Goal: Information Seeking & Learning: Learn about a topic

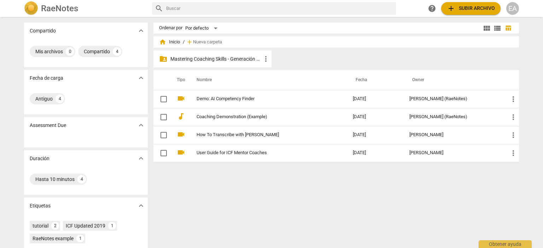
click at [237, 58] on p "Mastering Coaching Skills - Generación 32" at bounding box center [215, 58] width 91 height 7
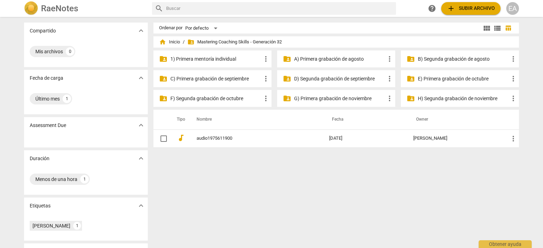
click at [208, 40] on span "folder_shared Mastering Coaching Skills - Generación 32" at bounding box center [234, 42] width 94 height 7
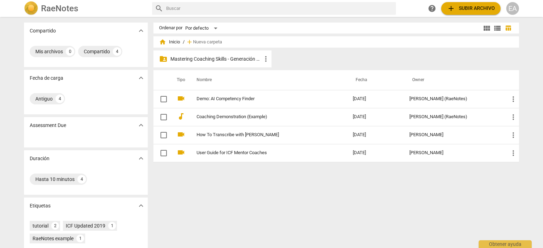
click at [215, 59] on p "Mastering Coaching Skills - Generación 32" at bounding box center [215, 58] width 91 height 7
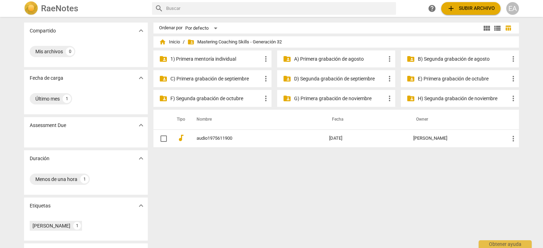
click at [220, 53] on div "folder_shared 1) Primera mentoría individual more_vert" at bounding box center [212, 59] width 118 height 17
click at [219, 57] on p "1) Primera mentoría individual" at bounding box center [215, 58] width 91 height 7
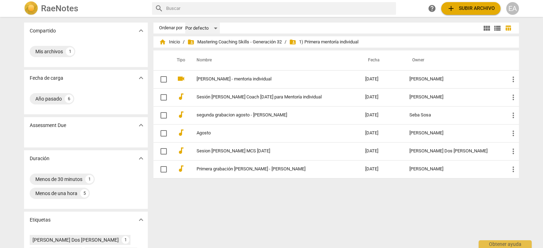
click at [196, 29] on div "Por defecto" at bounding box center [202, 28] width 35 height 11
click at [253, 38] on div at bounding box center [271, 124] width 543 height 248
click at [252, 44] on span "folder_shared Mastering Coaching Skills - Generación 32" at bounding box center [234, 42] width 94 height 7
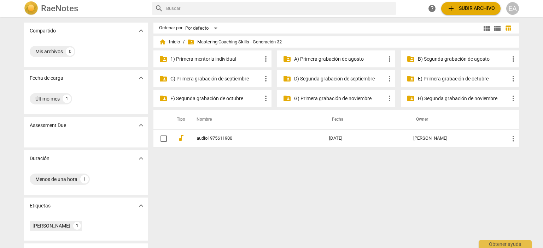
click at [440, 77] on p "E) Primera grabación de octubre" at bounding box center [463, 78] width 91 height 7
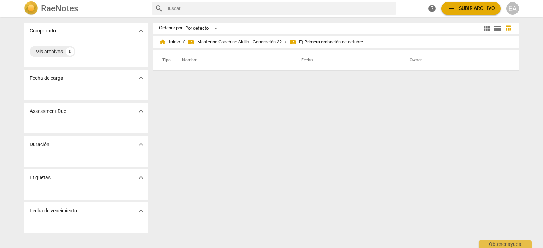
click at [213, 41] on span "folder_shared Mastering Coaching Skills - Generación 32" at bounding box center [234, 42] width 94 height 7
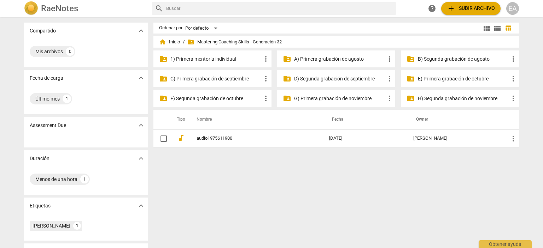
click at [368, 80] on p "D) Segunda grabación de septiembre" at bounding box center [339, 78] width 91 height 7
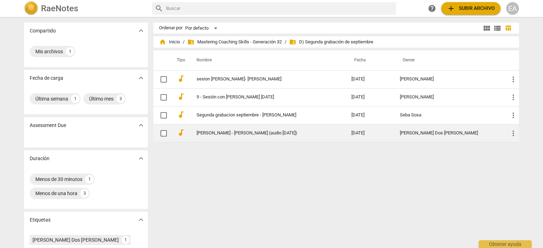
click at [460, 137] on td "[PERSON_NAME] Dos [PERSON_NAME]" at bounding box center [448, 133] width 109 height 18
click at [460, 0] on html "RaeNotes search help add Subir archivo EA Compartido expand_more Mis archivos 1…" at bounding box center [271, 0] width 543 height 0
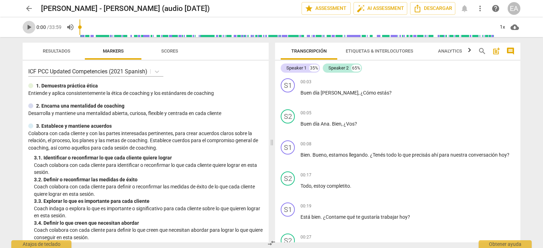
click at [28, 28] on span "play_arrow" at bounding box center [29, 27] width 8 height 8
type input "3"
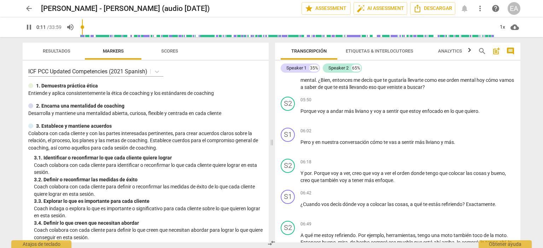
scroll to position [624, 0]
click at [209, 25] on input "range" at bounding box center [288, 27] width 412 height 23
click at [26, 27] on span "pause" at bounding box center [29, 27] width 8 height 8
click at [26, 27] on span "play_arrow" at bounding box center [29, 27] width 8 height 8
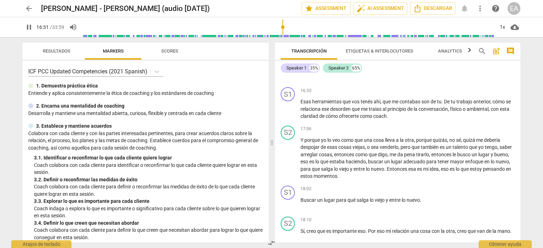
scroll to position [2104, 0]
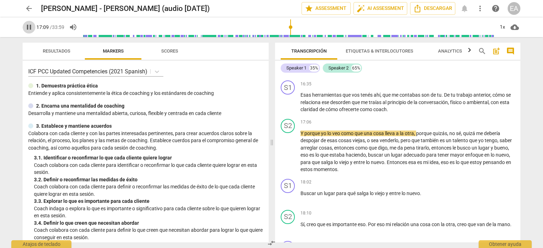
click at [29, 27] on span "pause" at bounding box center [29, 27] width 8 height 8
click at [29, 27] on span "play_arrow" at bounding box center [29, 27] width 8 height 8
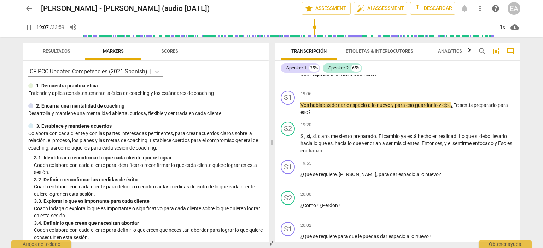
scroll to position [2324, 0]
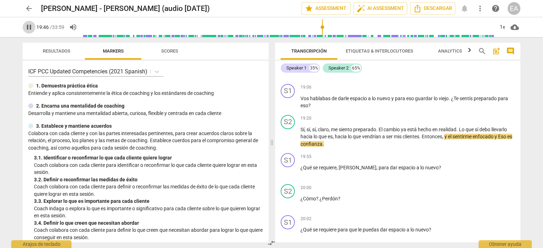
click at [29, 25] on span "pause" at bounding box center [29, 27] width 8 height 8
type input "1187"
